Goal: Task Accomplishment & Management: Manage account settings

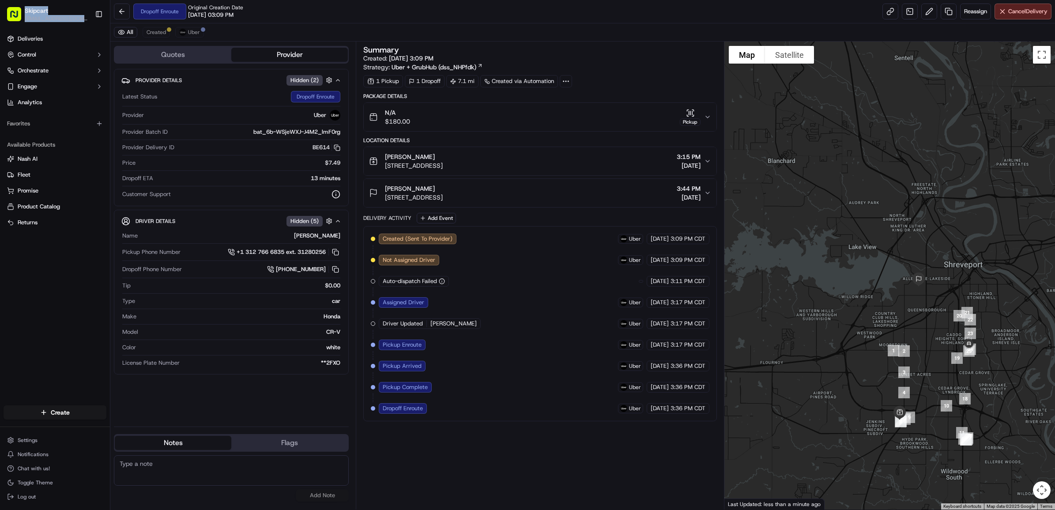
drag, startPoint x: 3, startPoint y: 302, endPoint x: -2, endPoint y: 308, distance: 7.5
click at [0, 308] on html "Skipcart scrites@skipcart.com Toggle Sidebar Deliveries Control Orchestrate Eng…" at bounding box center [527, 255] width 1055 height 510
